Goal: Navigation & Orientation: Find specific page/section

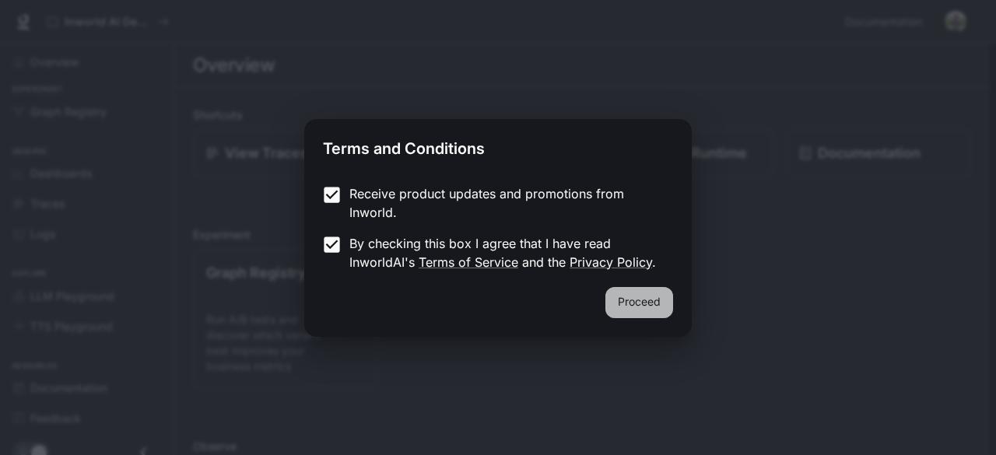
click at [657, 303] on button "Proceed" at bounding box center [640, 302] width 68 height 31
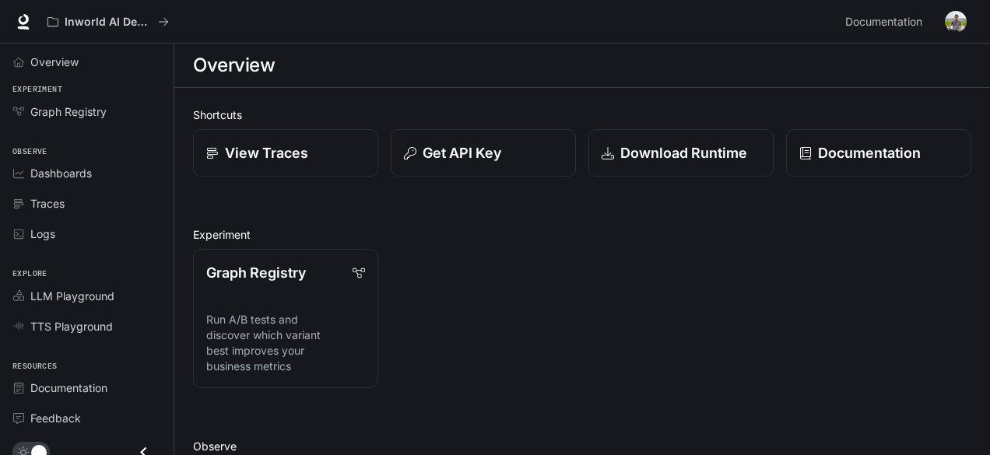
click at [305, 76] on div "Overview" at bounding box center [582, 65] width 778 height 31
click at [301, 158] on p "View Traces" at bounding box center [266, 152] width 84 height 21
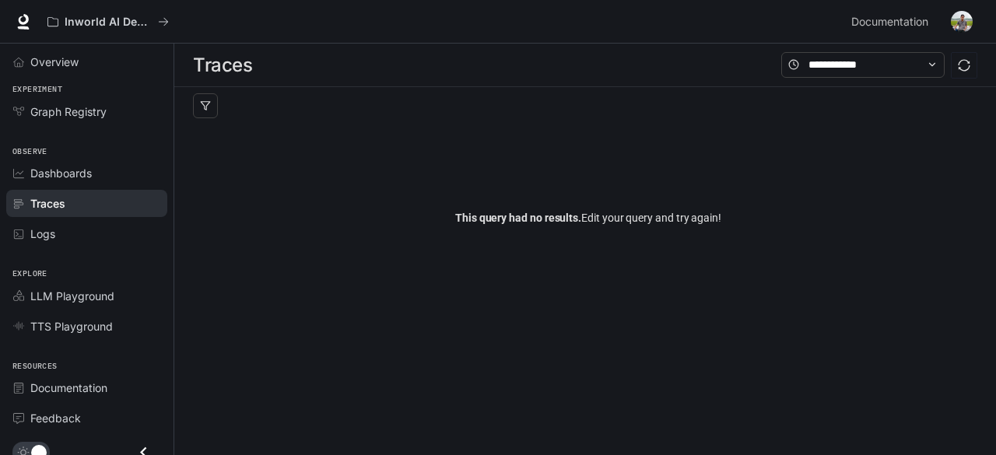
click at [371, 188] on div "This query had no results. Edit your query and try again!" at bounding box center [588, 218] width 791 height 187
click at [528, 220] on span "This query had no results." at bounding box center [518, 218] width 126 height 12
click at [330, 200] on div "This query had no results. Edit your query and try again!" at bounding box center [588, 218] width 791 height 187
click at [73, 180] on span "Dashboards" at bounding box center [60, 173] width 61 height 16
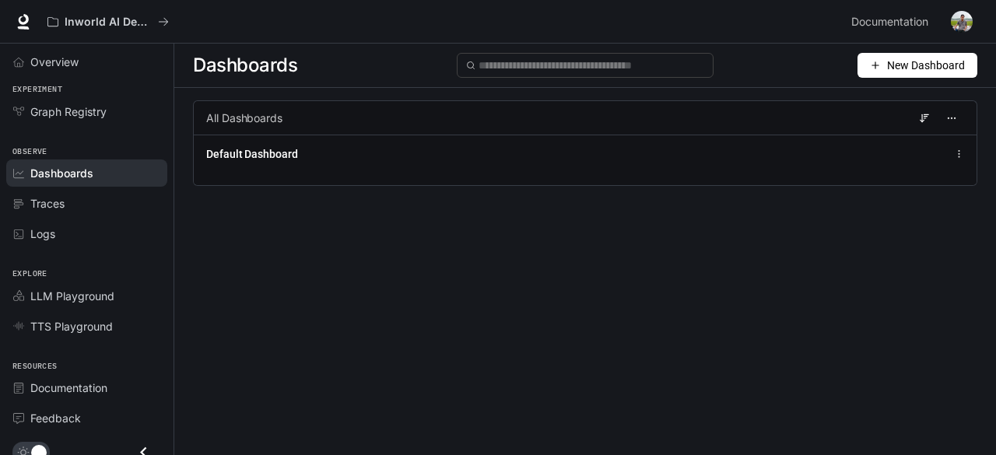
click at [325, 255] on div "Dashboards New Dashboard All Dashboards Default Dashboard" at bounding box center [585, 222] width 822 height 356
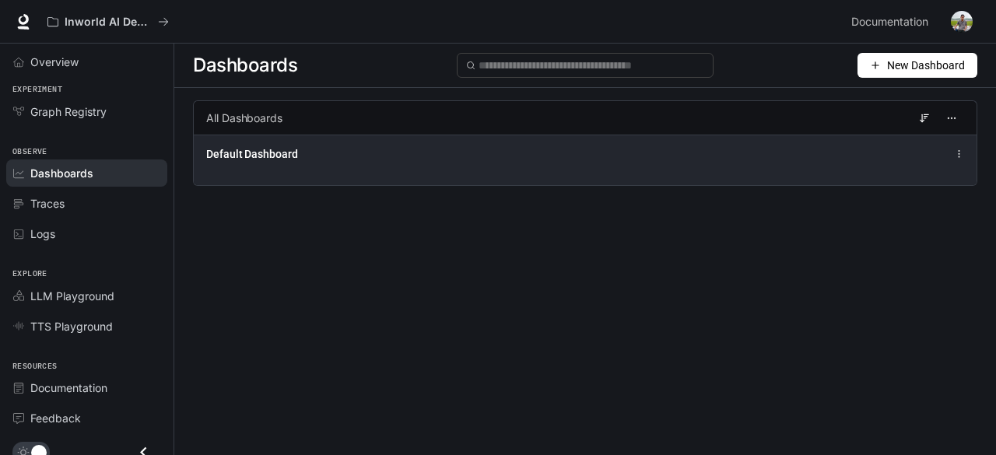
click at [480, 148] on div "Default Dashboard" at bounding box center [423, 154] width 434 height 16
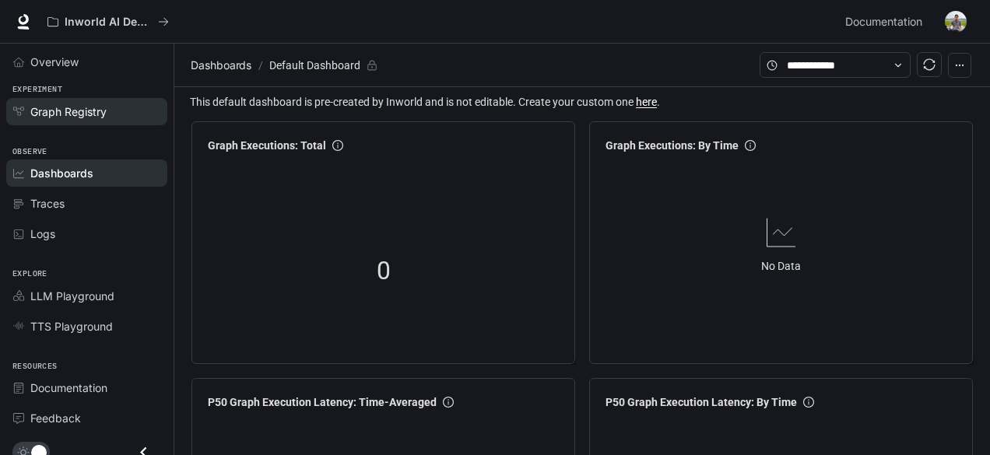
click at [76, 122] on link "Graph Registry" at bounding box center [86, 111] width 161 height 27
